Goal: Information Seeking & Learning: Check status

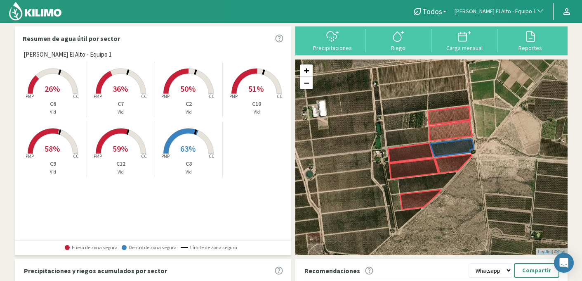
click at [487, 11] on span "[PERSON_NAME] El Alto - Equipo 1" at bounding box center [496, 11] width 82 height 8
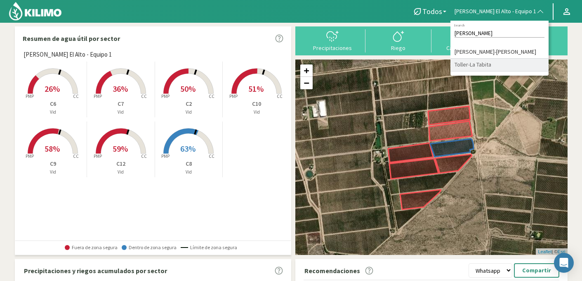
type input "[PERSON_NAME]"
click at [488, 63] on li "Toller-La Tabita" at bounding box center [500, 65] width 98 height 13
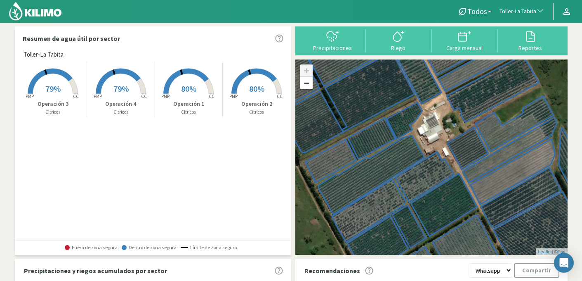
click at [192, 90] on span "80%" at bounding box center [188, 88] width 15 height 10
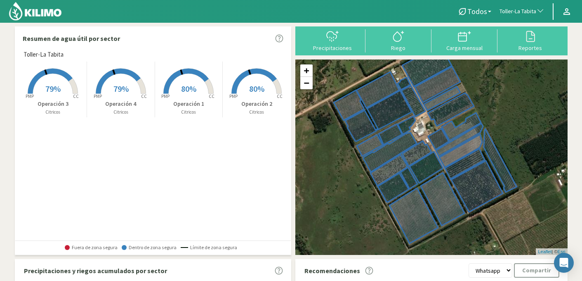
click at [192, 90] on span "80%" at bounding box center [188, 88] width 15 height 10
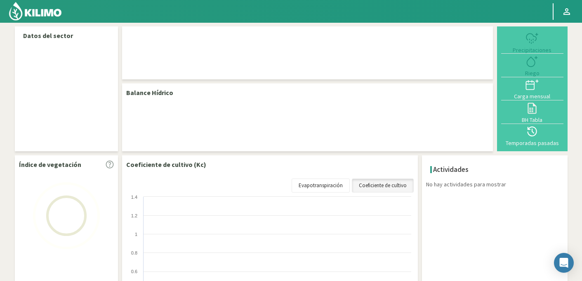
select select "271: Object"
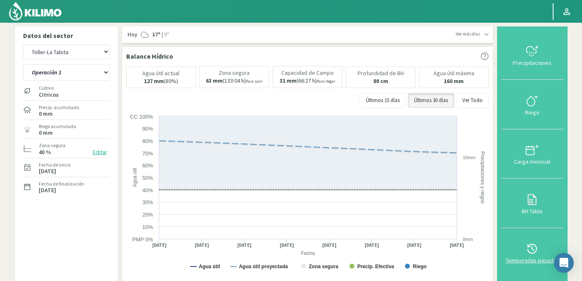
click at [532, 248] on icon at bounding box center [532, 248] width 13 height 13
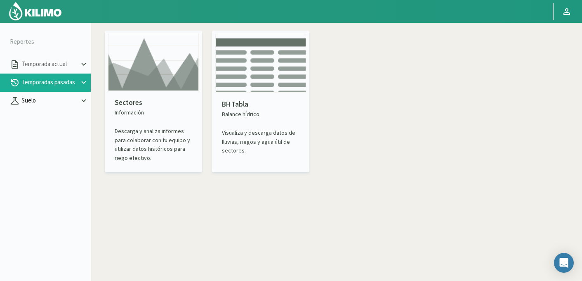
click at [46, 99] on p "Suelo" at bounding box center [49, 100] width 59 height 9
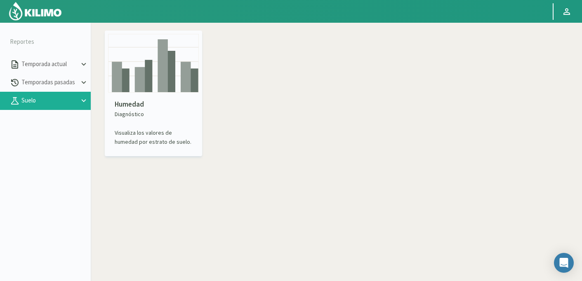
click at [160, 85] on img at bounding box center [153, 63] width 91 height 59
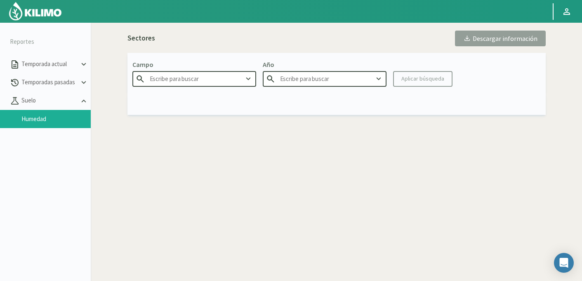
type input "Agr. Cardonal"
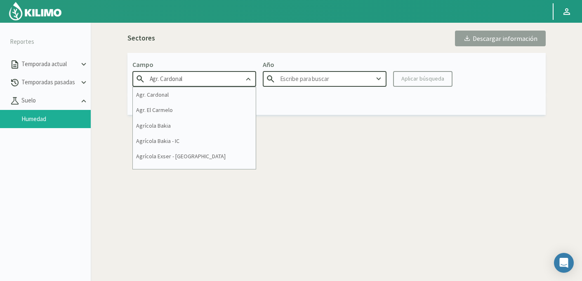
click at [180, 79] on input "Agr. Cardonal" at bounding box center [194, 78] width 124 height 15
type input "2025"
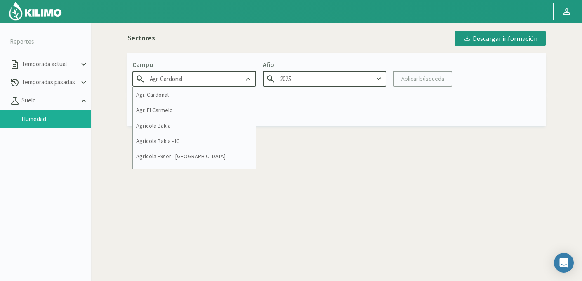
click at [180, 79] on input "Agr. Cardonal" at bounding box center [194, 78] width 124 height 15
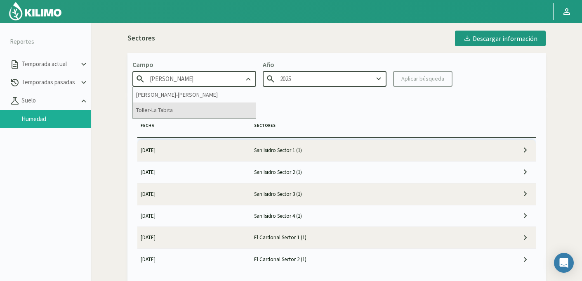
click at [189, 111] on div "Toller-La Tabita" at bounding box center [194, 109] width 123 height 15
type input "Toller-La Tabita"
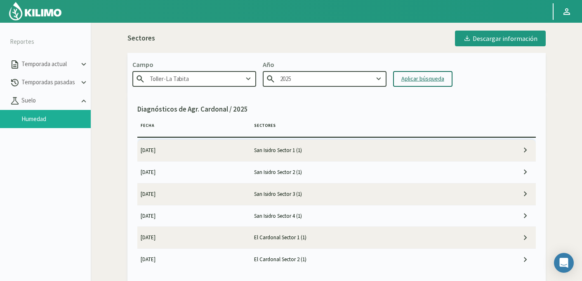
click at [412, 81] on div "Aplicar búsqueda" at bounding box center [423, 78] width 43 height 9
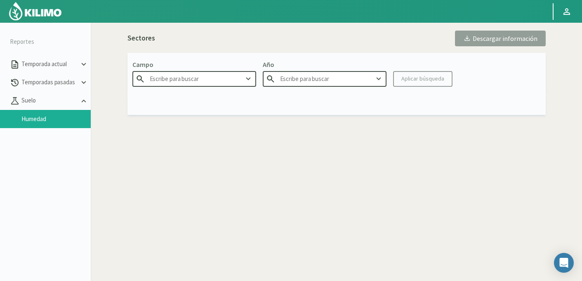
type input "Toller-La Tabita"
type input "2025"
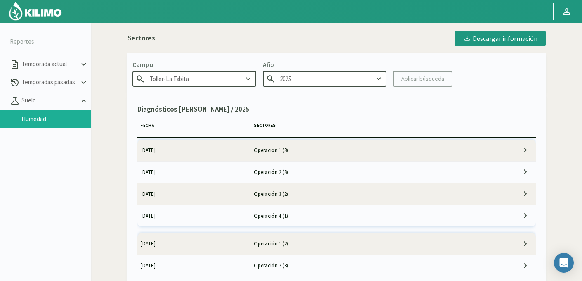
click at [200, 214] on td "[DATE]" at bounding box center [194, 215] width 114 height 21
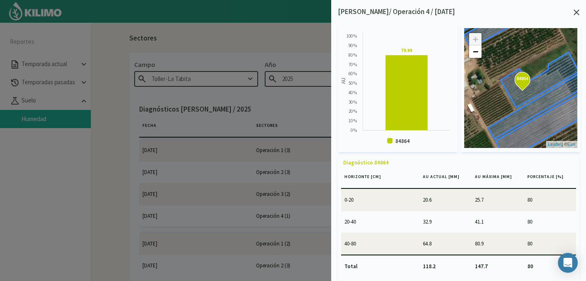
click at [579, 14] on icon at bounding box center [576, 12] width 6 height 6
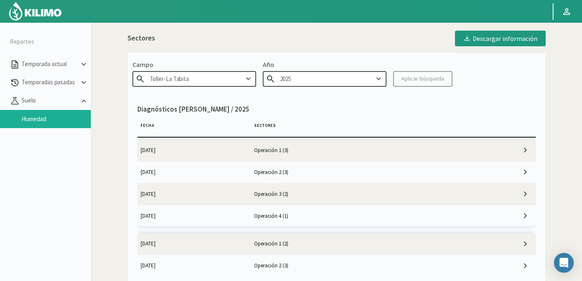
click at [210, 197] on td "[DATE]" at bounding box center [194, 193] width 114 height 21
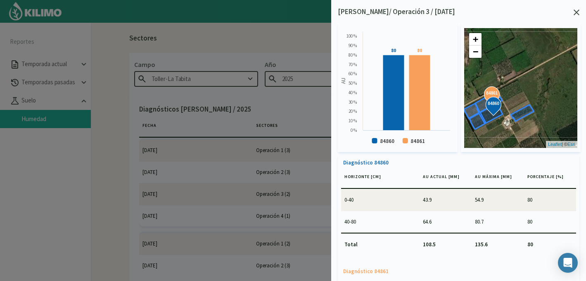
click at [538, 85] on div "84860 84861 84860 84861 + − Leaflet | © Esri" at bounding box center [520, 88] width 113 height 120
click at [577, 14] on icon at bounding box center [576, 12] width 6 height 6
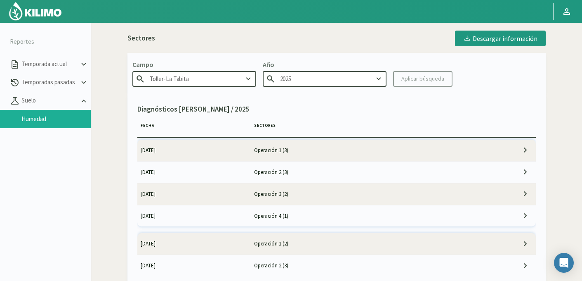
click at [241, 171] on td "[DATE]" at bounding box center [194, 171] width 114 height 21
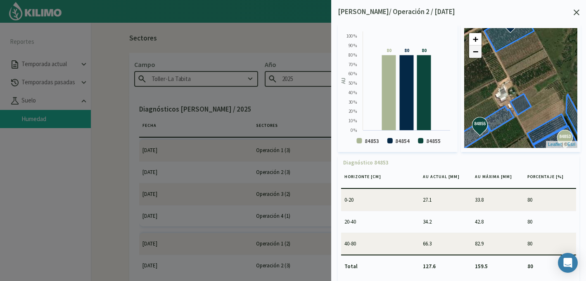
click at [477, 56] on link "−" at bounding box center [475, 51] width 12 height 12
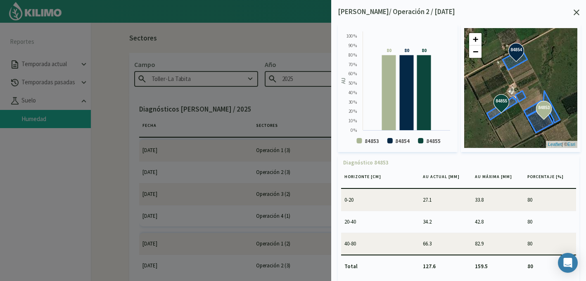
click at [574, 14] on icon at bounding box center [576, 12] width 6 height 6
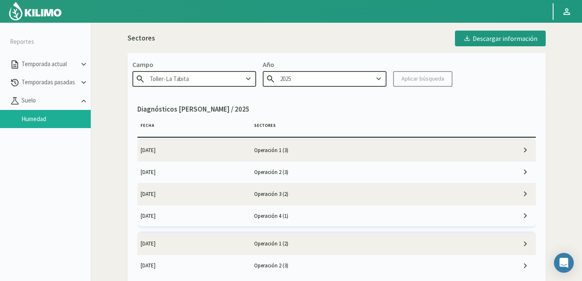
click at [235, 147] on td "[DATE]" at bounding box center [194, 150] width 114 height 21
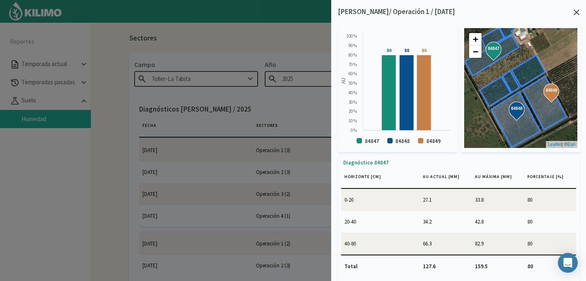
click at [575, 11] on icon at bounding box center [576, 12] width 6 height 6
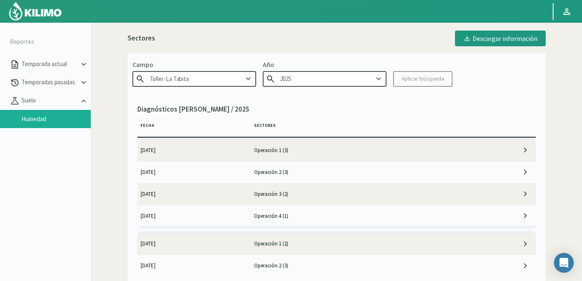
click at [206, 77] on input "Toller-La Tabita" at bounding box center [194, 78] width 124 height 15
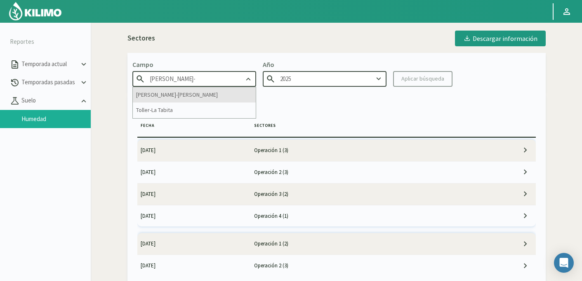
click at [177, 95] on div "[PERSON_NAME]-[PERSON_NAME]" at bounding box center [194, 94] width 123 height 15
type input "[PERSON_NAME]-[PERSON_NAME]"
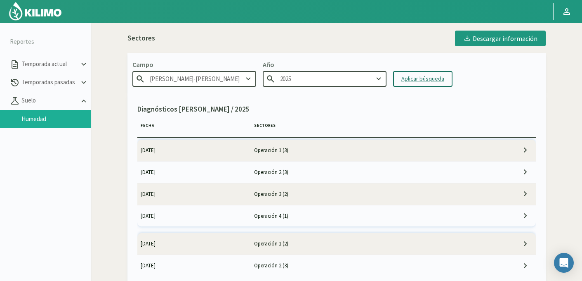
click at [424, 81] on div "Aplicar búsqueda" at bounding box center [423, 78] width 43 height 9
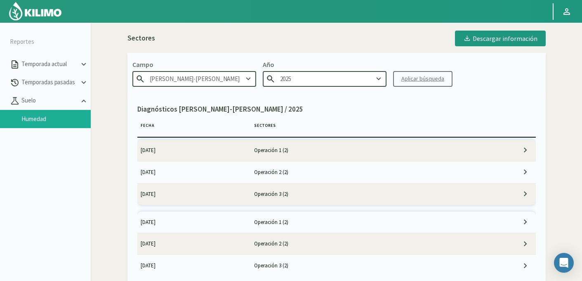
click at [268, 195] on td "Operación 3 (2)" at bounding box center [365, 193] width 228 height 21
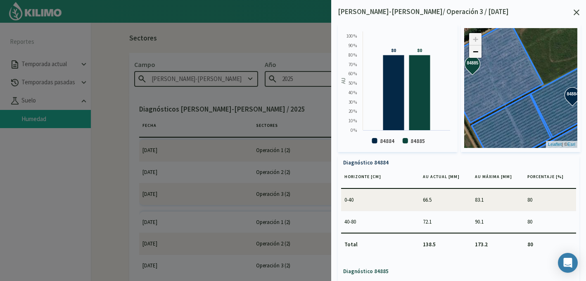
click at [476, 50] on link "−" at bounding box center [475, 51] width 12 height 12
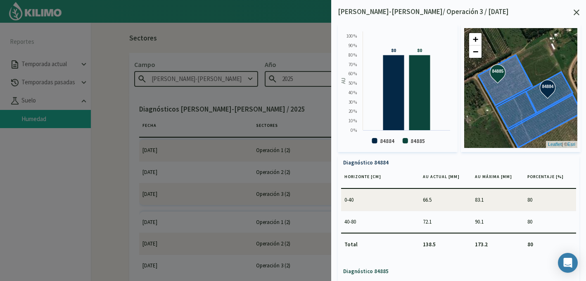
click at [577, 12] on icon at bounding box center [576, 12] width 6 height 6
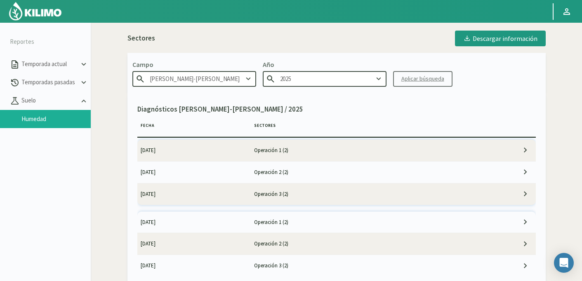
click at [214, 172] on td "[DATE]" at bounding box center [194, 171] width 114 height 21
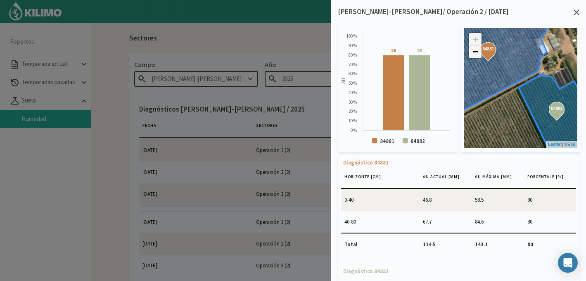
click at [475, 56] on link "−" at bounding box center [475, 51] width 12 height 12
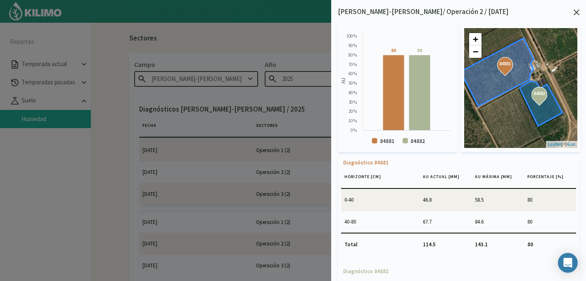
click at [577, 13] on icon at bounding box center [576, 12] width 6 height 6
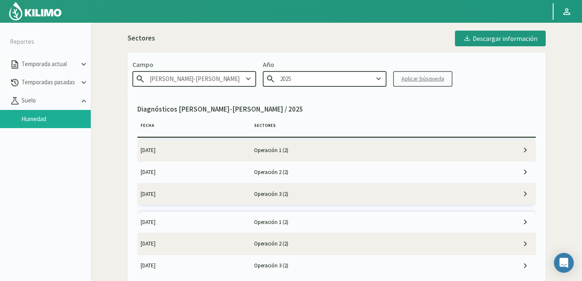
click at [196, 151] on td "[DATE]" at bounding box center [194, 150] width 114 height 21
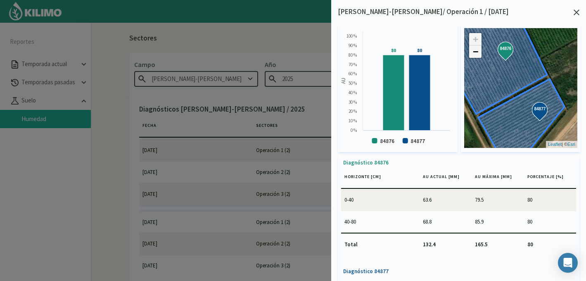
click at [476, 49] on link "−" at bounding box center [475, 51] width 12 height 12
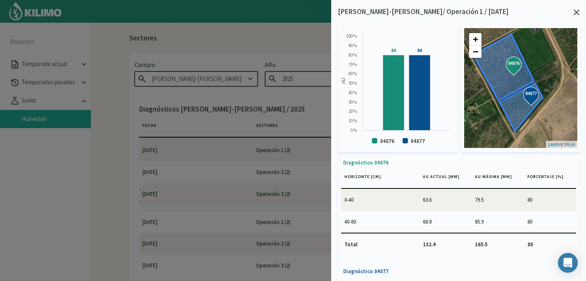
click at [576, 9] on div at bounding box center [576, 12] width 6 height 6
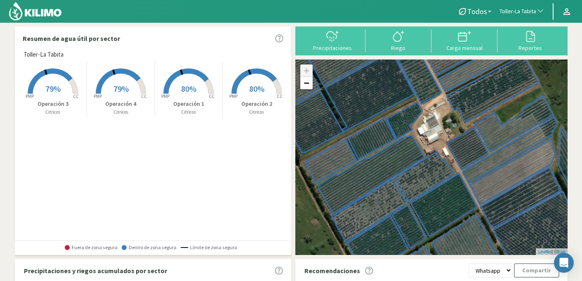
click at [536, 10] on span "button" at bounding box center [538, 11] width 8 height 8
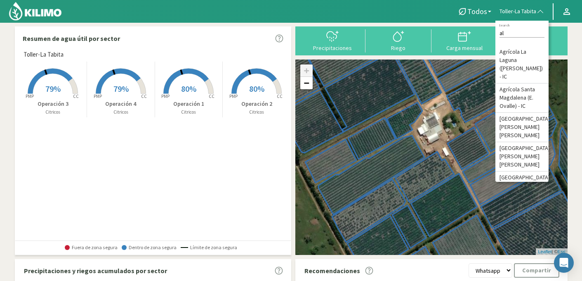
type input "a"
